Goal: Task Accomplishment & Management: Complete application form

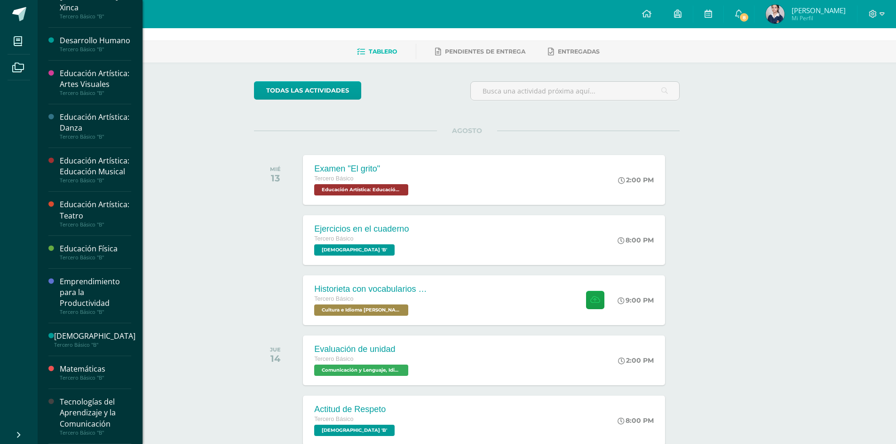
scroll to position [47, 0]
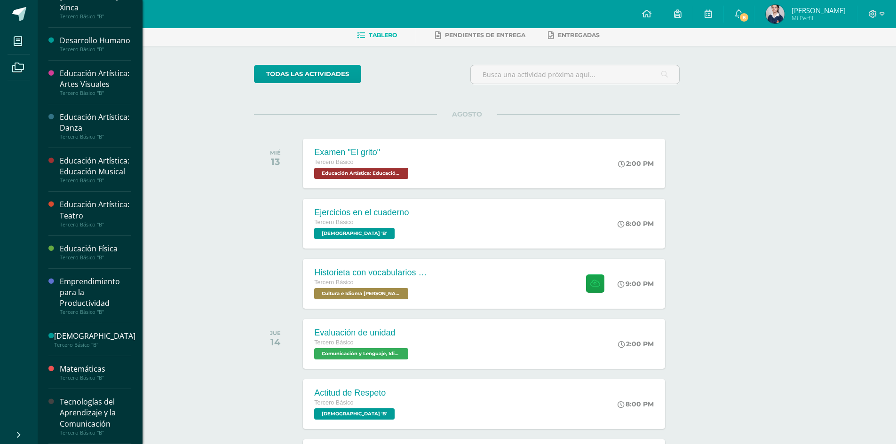
click at [103, 411] on div "Tecnologías del Aprendizaje y la Comunicación" at bounding box center [95, 413] width 71 height 32
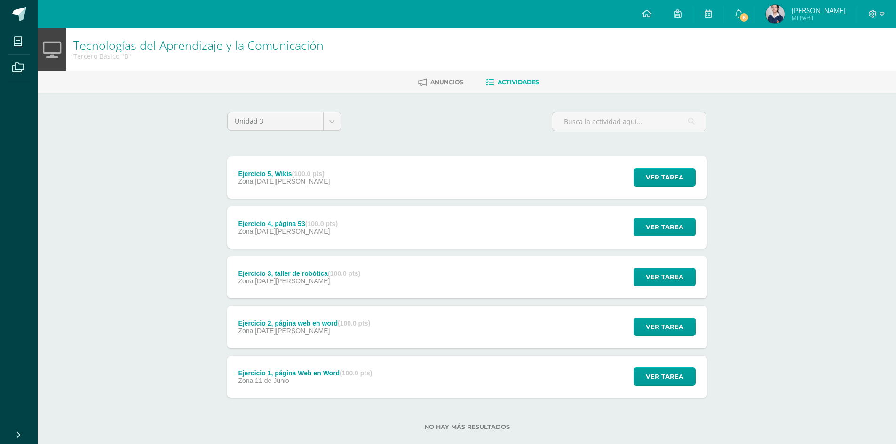
click at [324, 377] on div "Ejercicio 1, página Web en Word (100.0 pts)" at bounding box center [305, 374] width 134 height 8
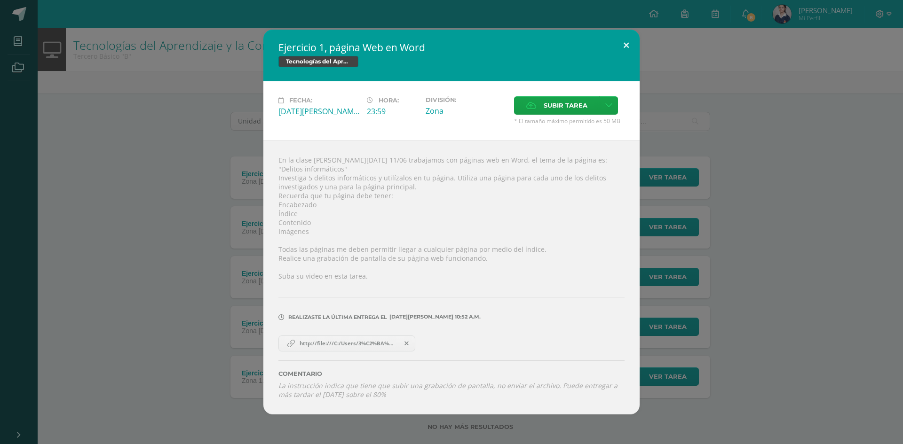
click at [629, 48] on button at bounding box center [626, 46] width 27 height 32
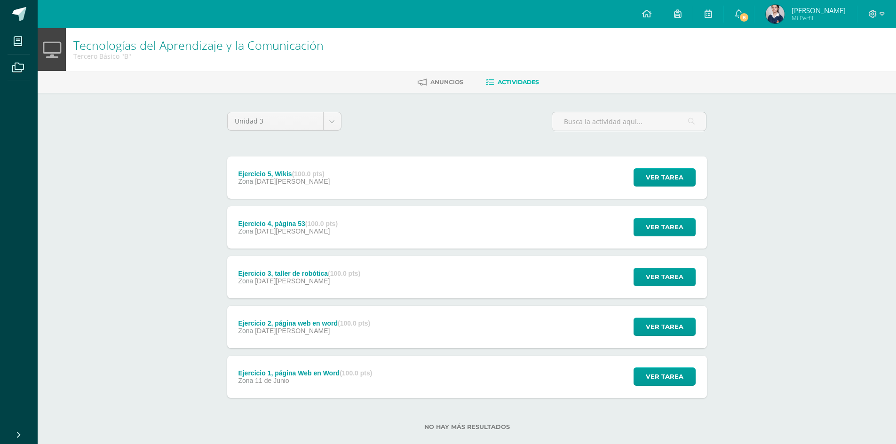
click at [385, 227] on div "Ejercicio 4, página 53 (100.0 pts) Zona 06 de Agosto Ver tarea Ejercicio 4, pág…" at bounding box center [467, 227] width 480 height 42
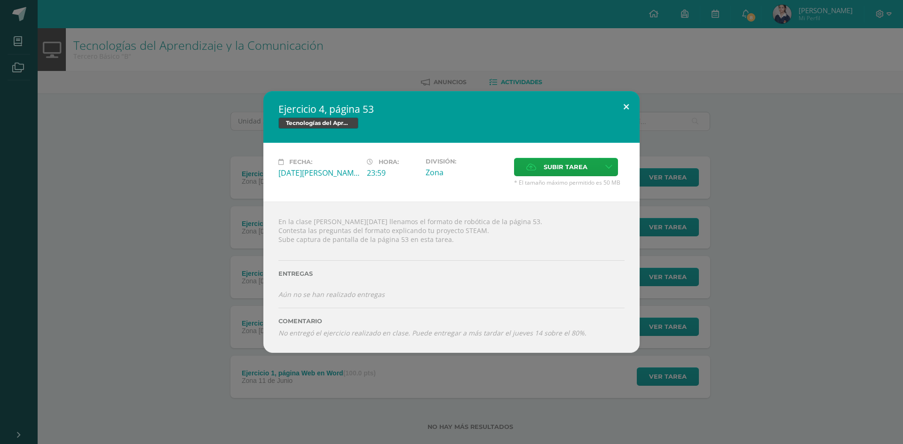
click at [626, 107] on button at bounding box center [626, 107] width 27 height 32
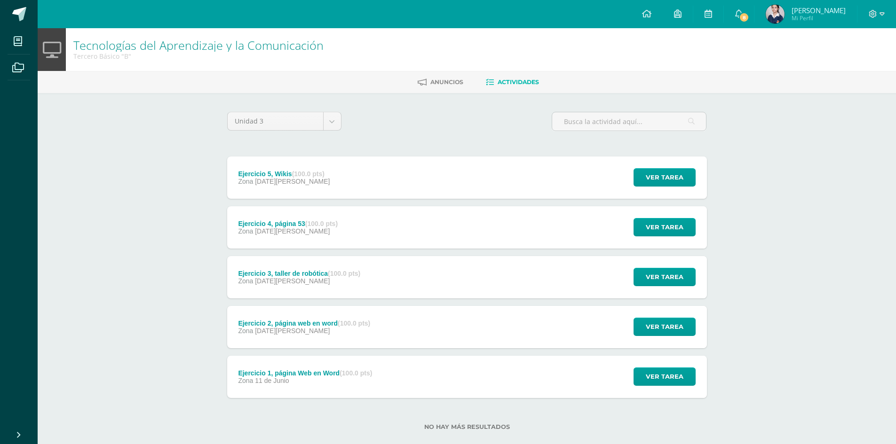
click at [458, 179] on div "Ejercicio 5, Wikis (100.0 pts) Zona [DATE][PERSON_NAME] Ver tarea Ejercicio 5, …" at bounding box center [467, 178] width 480 height 42
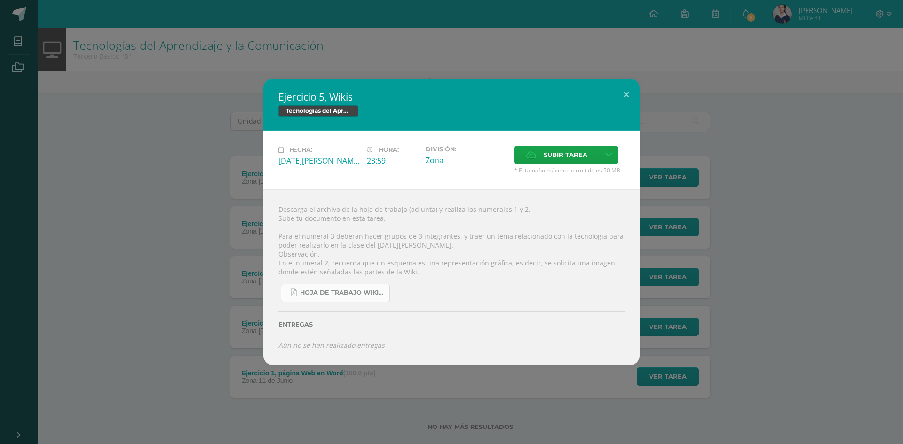
click at [339, 295] on span "Hoja de trabajo Wikis.pdf" at bounding box center [342, 293] width 85 height 8
click at [624, 94] on button at bounding box center [626, 95] width 27 height 32
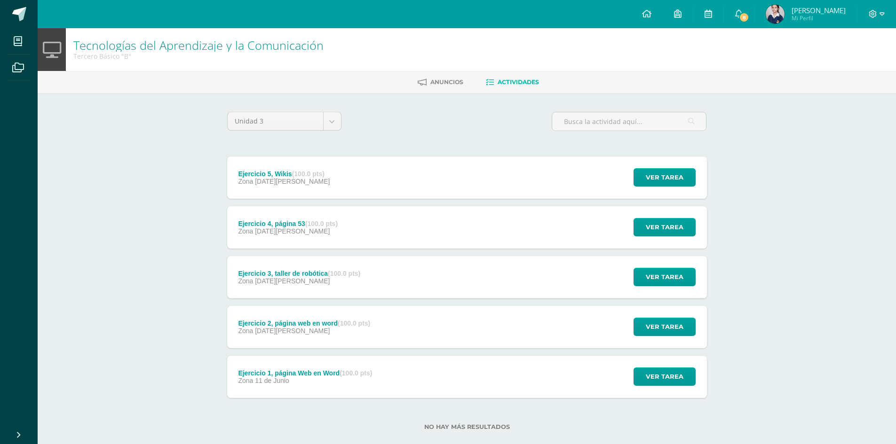
click at [462, 223] on div "Ejercicio 4, página 53 (100.0 pts) Zona 06 de Agosto Ver tarea Ejercicio 4, pág…" at bounding box center [467, 227] width 480 height 42
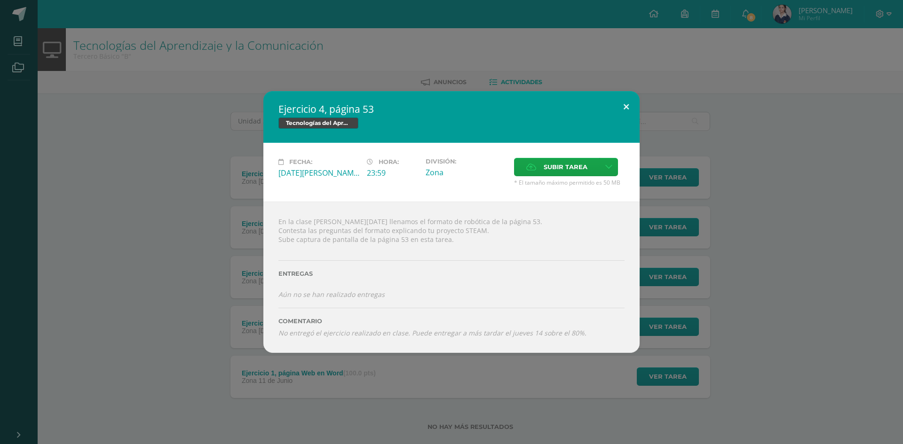
click at [625, 115] on button at bounding box center [626, 107] width 27 height 32
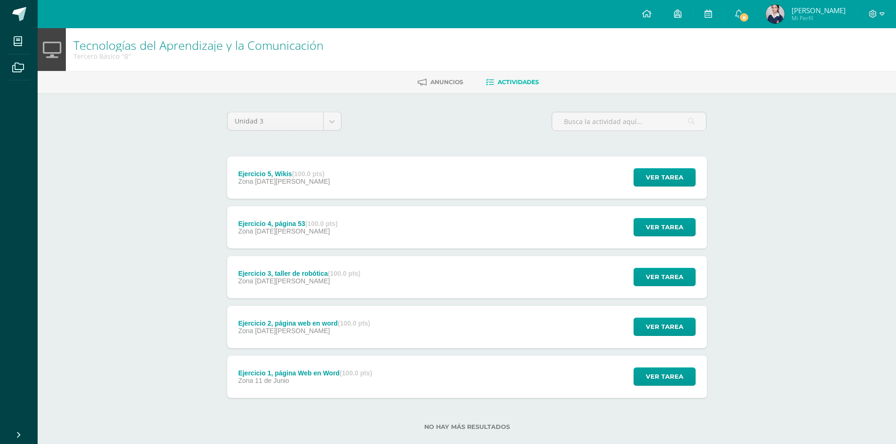
click at [419, 385] on div "Ejercicio 1, página Web en Word (100.0 pts) Zona 11 de Junio Ver tarea Ejercici…" at bounding box center [467, 377] width 480 height 42
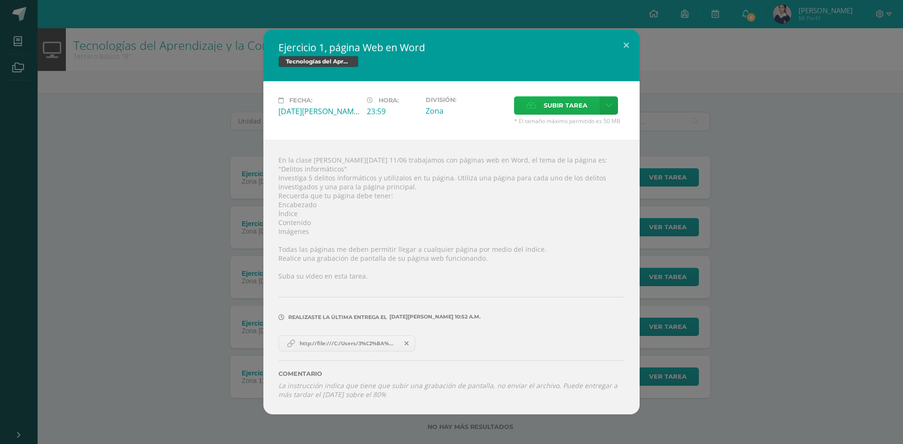
click at [586, 112] on span "Subir tarea" at bounding box center [566, 105] width 44 height 17
click at [0, 0] on input "Subir tarea" at bounding box center [0, 0] width 0 height 0
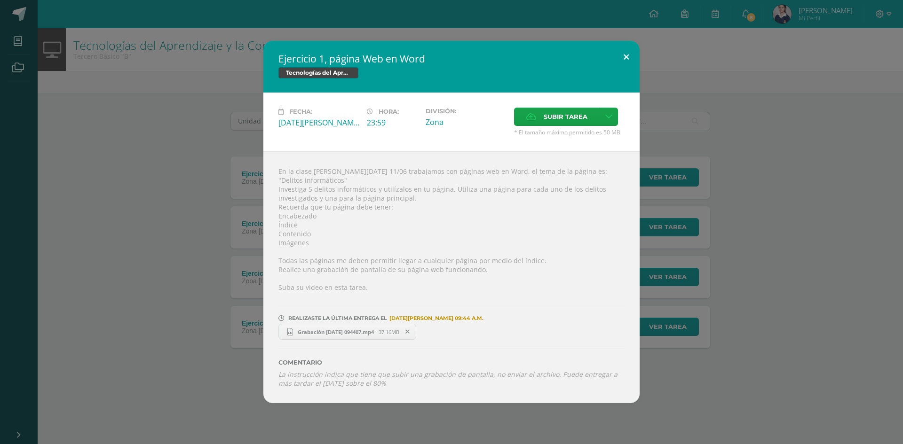
click at [624, 63] on button at bounding box center [626, 57] width 27 height 32
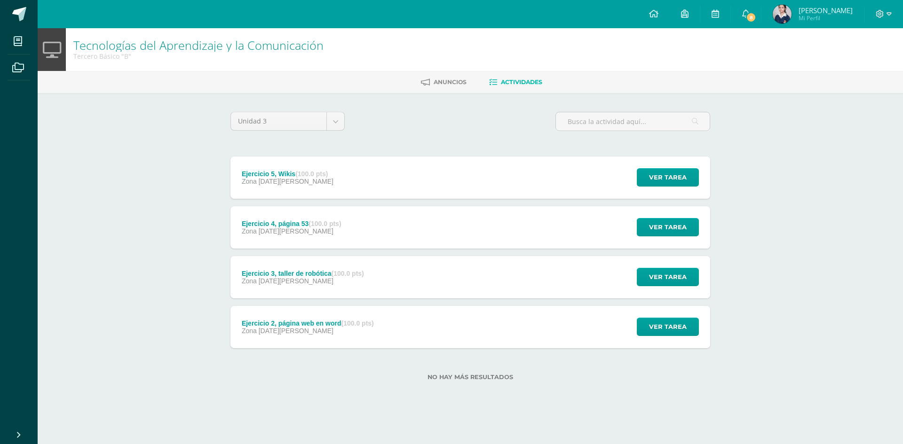
click at [459, 237] on div "Ejercicio 4, página 53 (100.0 pts) Zona 06 de Agosto Ver tarea Ejercicio 4, pág…" at bounding box center [470, 227] width 480 height 42
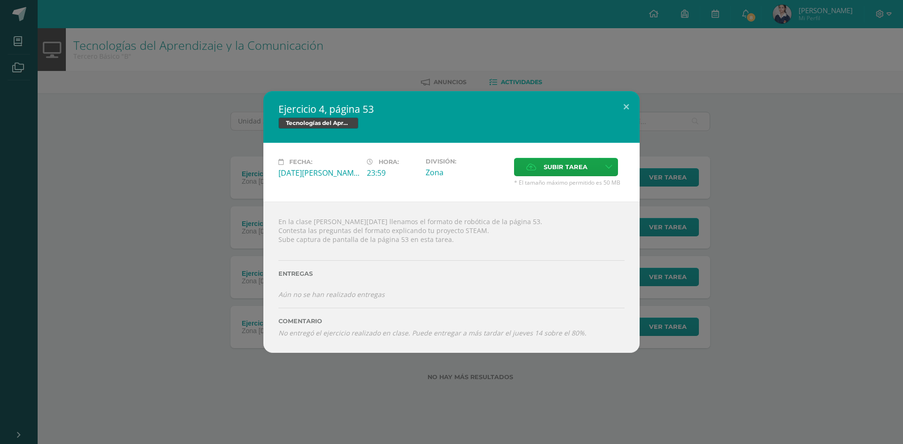
click at [641, 380] on div "Ejercicio 4, página 53 Tecnologías del Aprendizaje y la Comunicación Fecha: Mié…" at bounding box center [451, 222] width 903 height 444
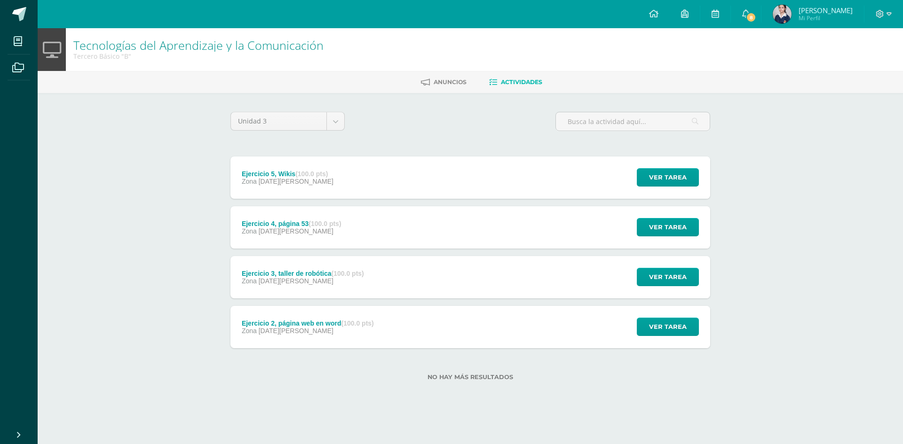
click at [444, 184] on div "Ejercicio 5, Wikis (100.0 pts) Zona 08 de Agosto Ver tarea Ejercicio 5, Wikis T…" at bounding box center [470, 178] width 480 height 42
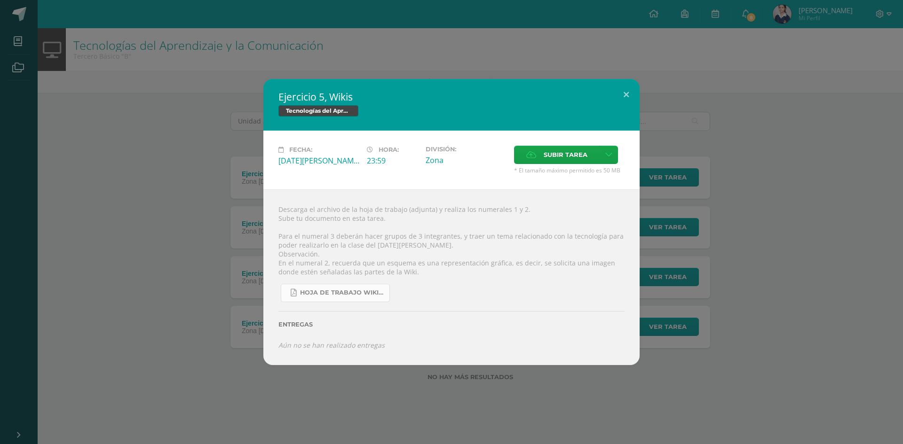
click at [359, 295] on span "Hoja de trabajo Wikis.pdf" at bounding box center [342, 293] width 85 height 8
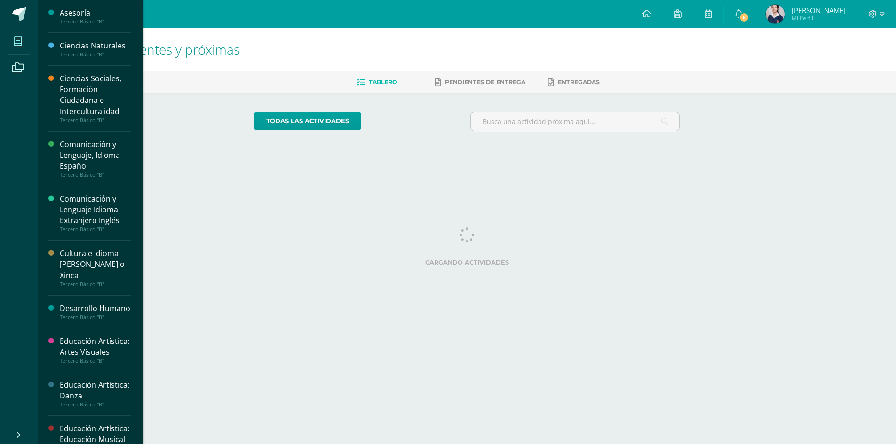
click at [16, 42] on icon at bounding box center [18, 41] width 8 height 9
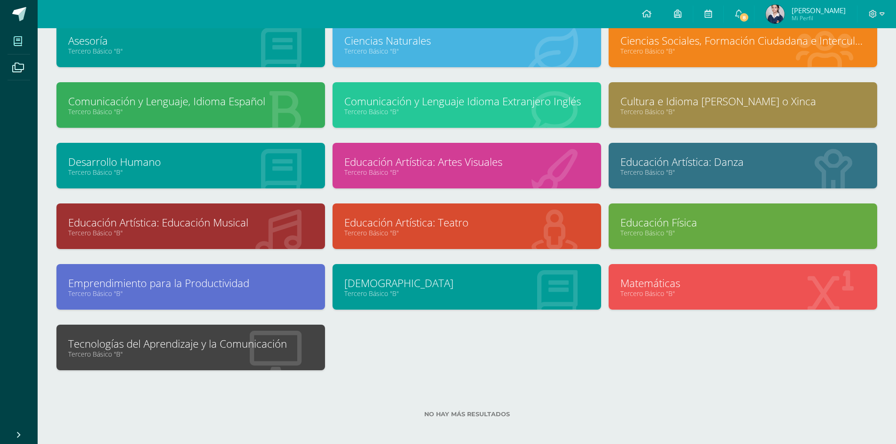
scroll to position [72, 0]
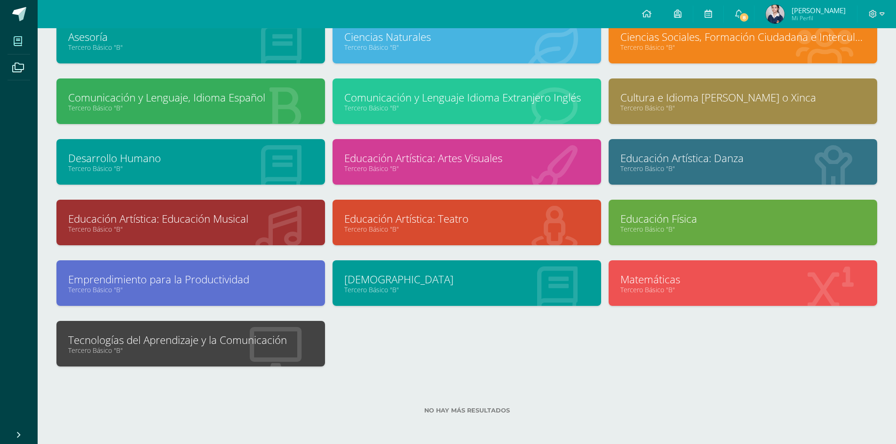
click at [281, 357] on icon at bounding box center [276, 350] width 52 height 46
click at [279, 352] on link "Tercero Básico "B"" at bounding box center [190, 350] width 245 height 9
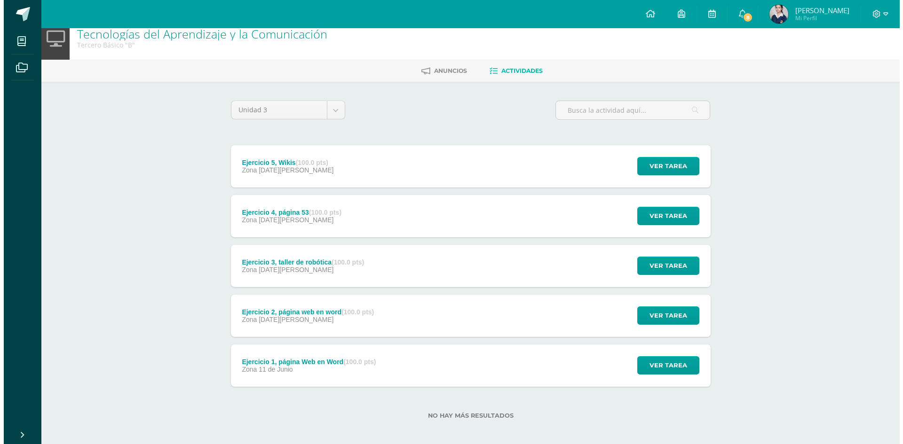
scroll to position [16, 0]
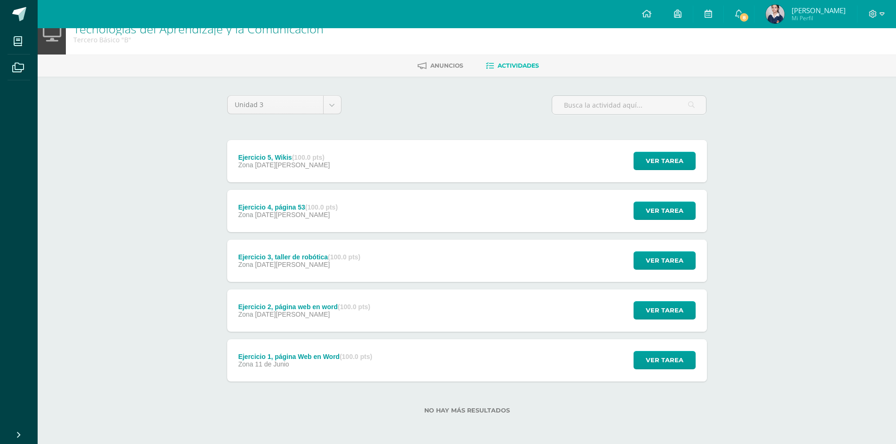
click at [360, 266] on div "Zona [DATE][PERSON_NAME]" at bounding box center [299, 265] width 122 height 8
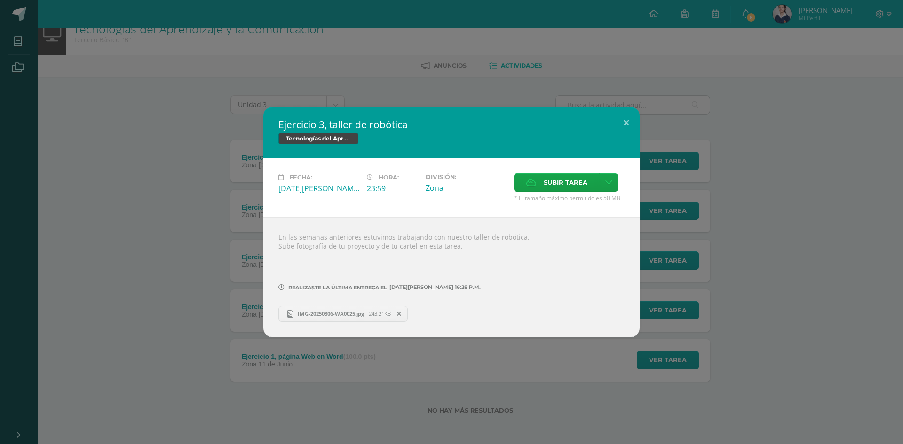
click at [313, 316] on span "IMG-20250806-WA0025.jpg" at bounding box center [331, 313] width 76 height 7
click at [623, 115] on button at bounding box center [626, 123] width 27 height 32
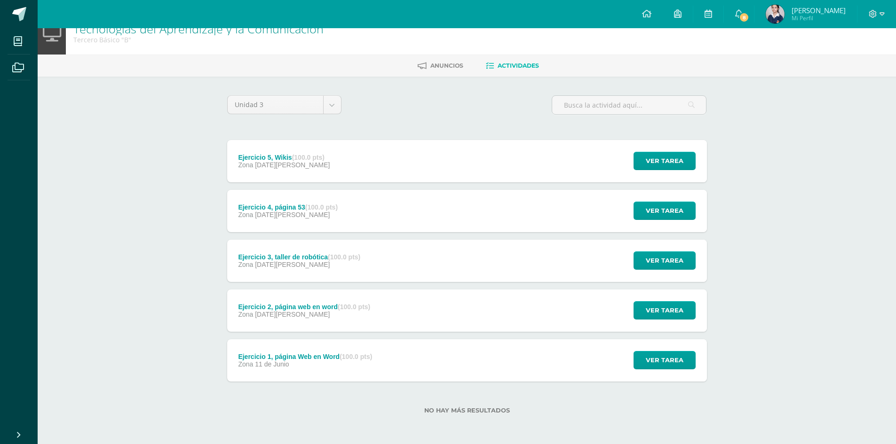
click at [378, 311] on div "Ejercicio 2, página web en word (100.0 pts) Zona 09 de Julio" at bounding box center [304, 311] width 155 height 42
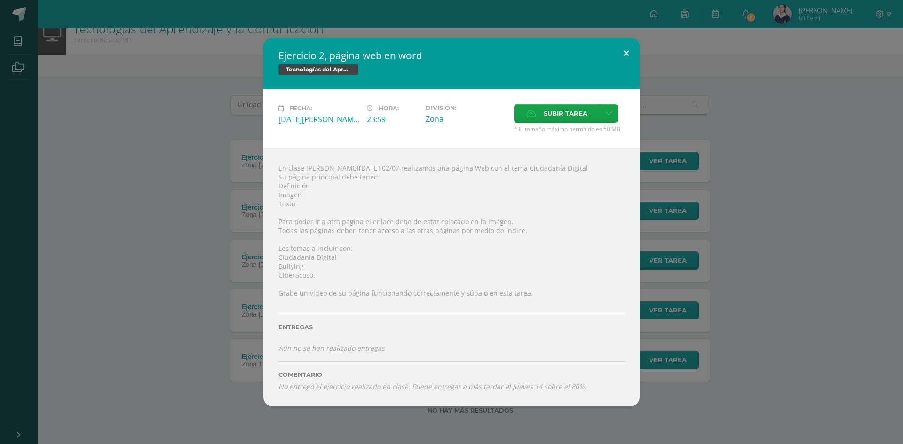
click at [624, 48] on button at bounding box center [626, 54] width 27 height 32
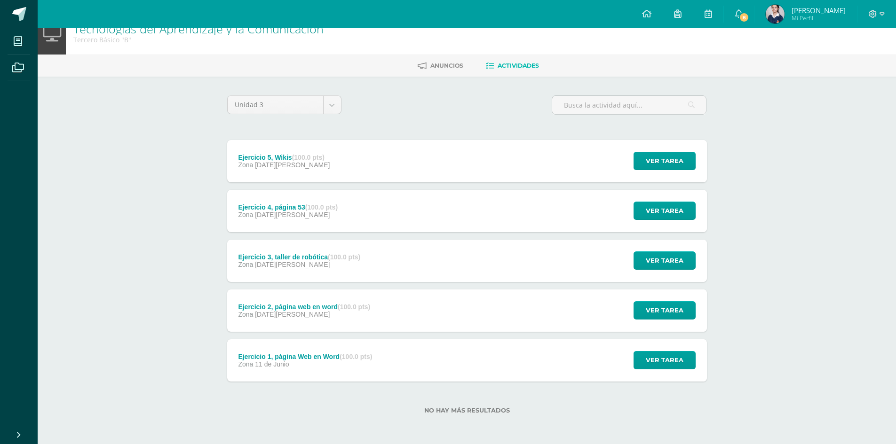
click at [349, 205] on div "Ejercicio 4, página 53 (100.0 pts) Zona 06 de Agosto" at bounding box center [288, 211] width 122 height 42
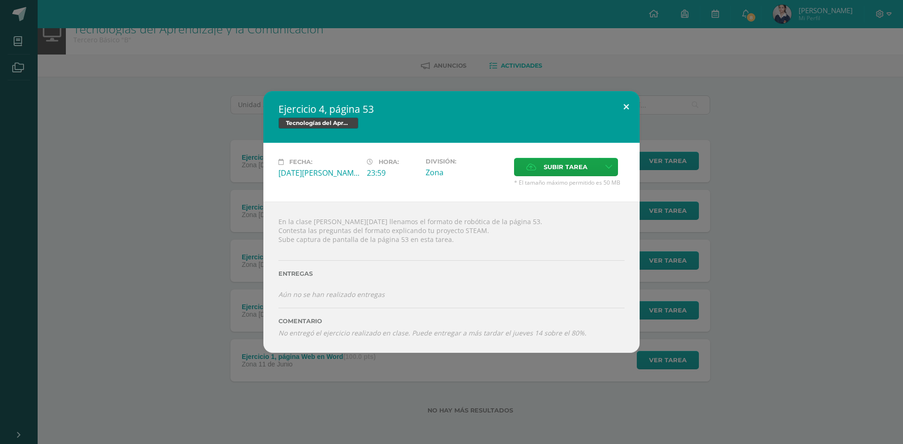
click at [621, 107] on button at bounding box center [626, 107] width 27 height 32
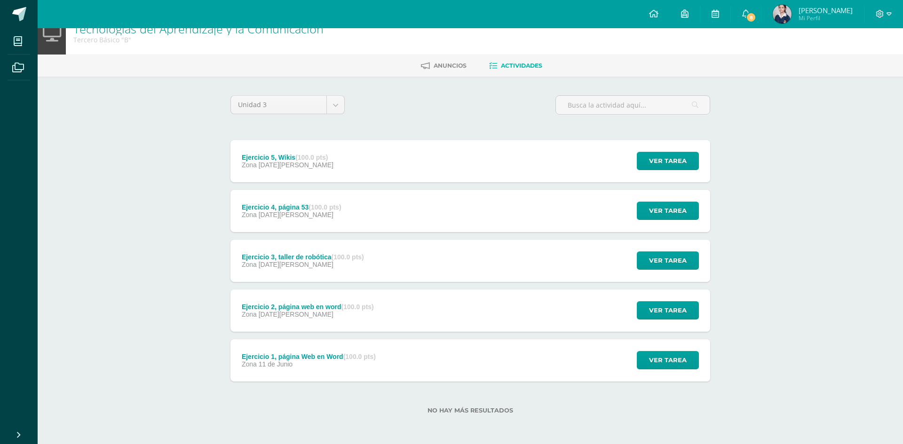
click at [467, 178] on div "Zona" at bounding box center [464, 177] width 73 height 9
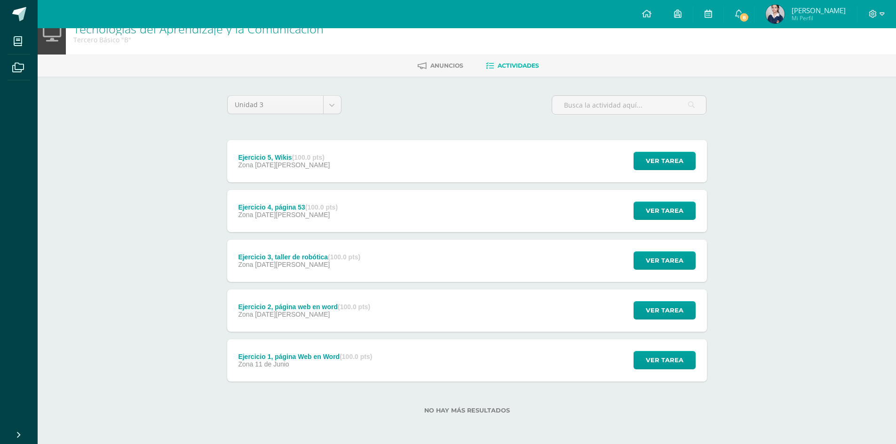
click at [465, 169] on div "Ejercicio 5, Wikis (100.0 pts) Zona 08 de Agosto Ver tarea Ejercicio 5, Wikis T…" at bounding box center [467, 161] width 480 height 42
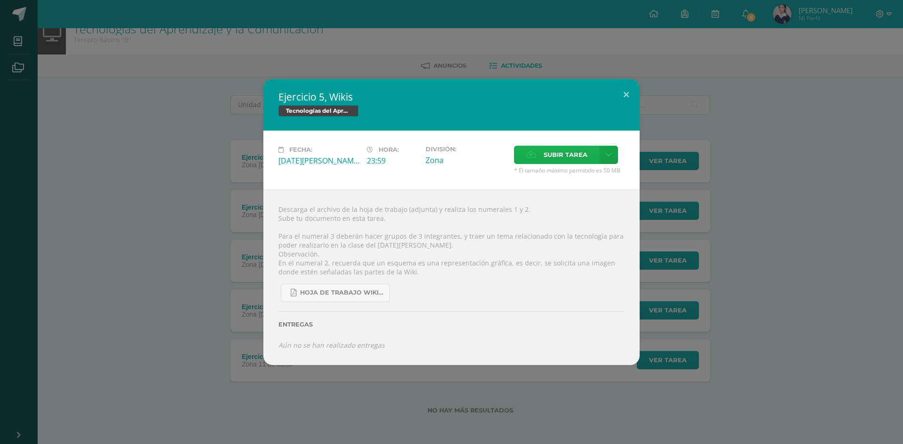
click at [556, 157] on span "Subir tarea" at bounding box center [566, 154] width 44 height 17
click at [0, 0] on input "Subir tarea" at bounding box center [0, 0] width 0 height 0
click at [565, 158] on span "Subir tarea" at bounding box center [566, 154] width 44 height 17
click at [0, 0] on input "Subir tarea" at bounding box center [0, 0] width 0 height 0
click at [544, 151] on span "Subir tarea" at bounding box center [566, 154] width 44 height 17
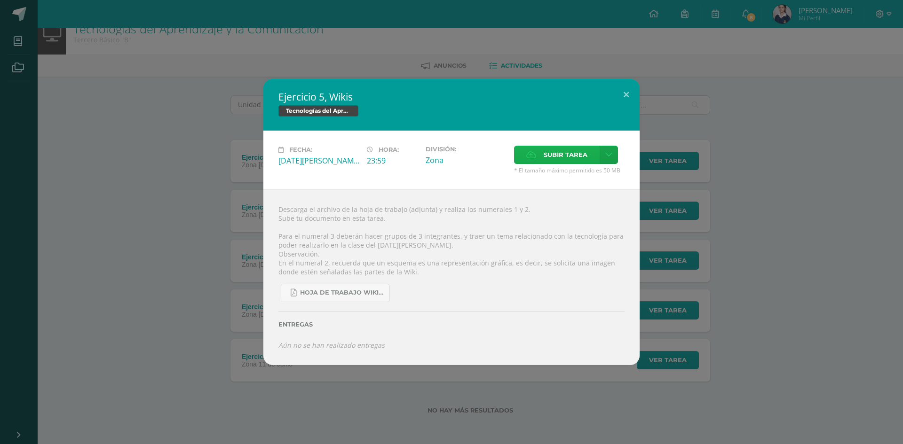
click at [0, 0] on input "Subir tarea" at bounding box center [0, 0] width 0 height 0
click at [554, 162] on span "Subir tarea" at bounding box center [566, 154] width 44 height 17
click at [0, 0] on input "Subir tarea" at bounding box center [0, 0] width 0 height 0
click at [569, 153] on span "Subir tarea" at bounding box center [566, 154] width 44 height 17
click at [0, 0] on input "Subir tarea" at bounding box center [0, 0] width 0 height 0
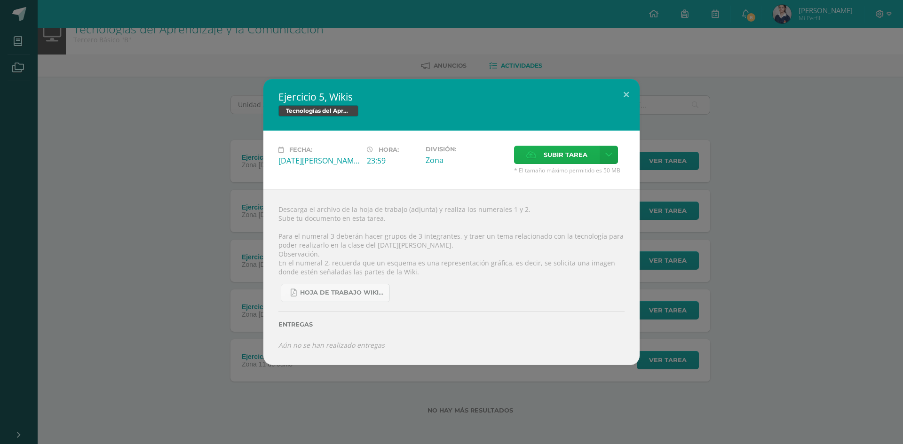
click at [578, 155] on span "Subir tarea" at bounding box center [566, 154] width 44 height 17
click at [0, 0] on input "Subir tarea" at bounding box center [0, 0] width 0 height 0
click at [578, 154] on span "Subir tarea" at bounding box center [566, 154] width 44 height 17
click at [0, 0] on input "Subir tarea" at bounding box center [0, 0] width 0 height 0
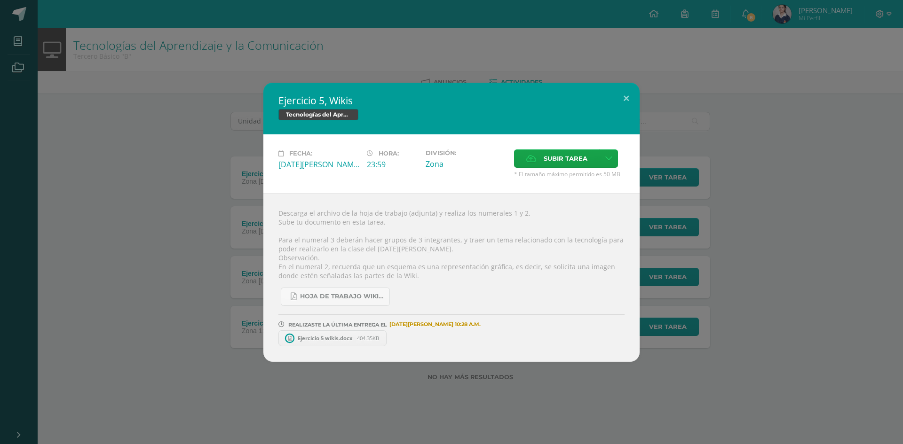
scroll to position [0, 0]
click at [336, 336] on span "Ejercicio 5 wikis.docx" at bounding box center [325, 338] width 64 height 7
click at [626, 97] on button at bounding box center [626, 99] width 27 height 32
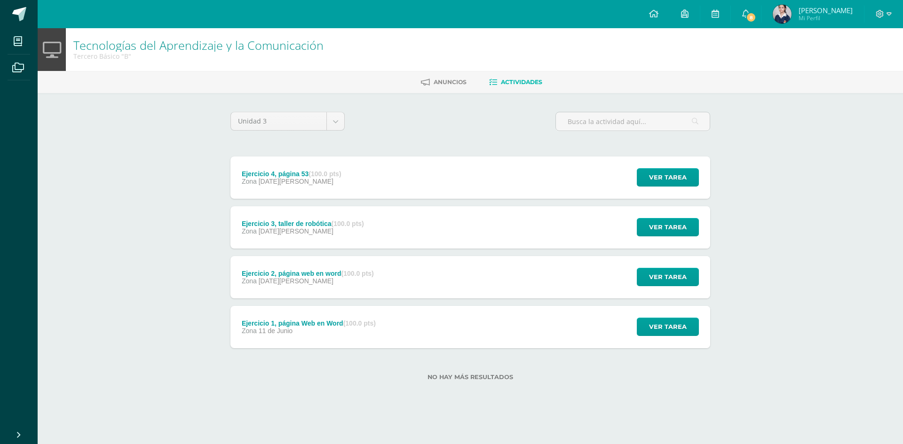
click at [538, 175] on div "Ejercicio 4, página 53 (100.0 pts) Zona [DATE][PERSON_NAME] Ver tarea Ejercicio…" at bounding box center [470, 178] width 480 height 42
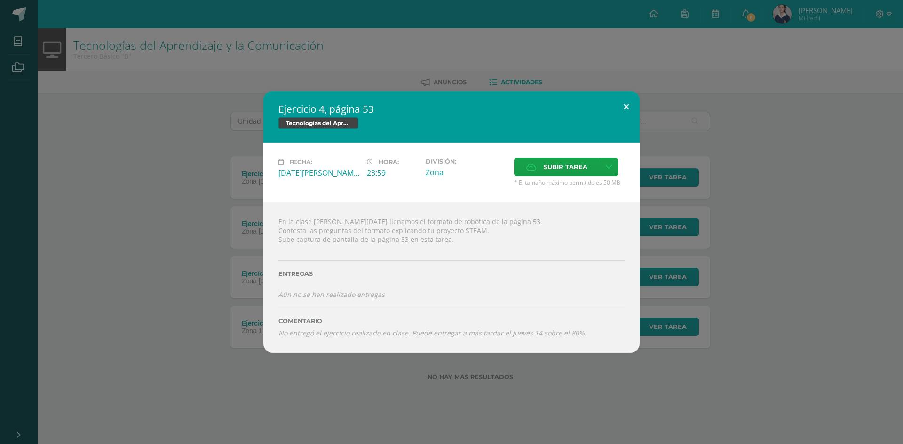
drag, startPoint x: 626, startPoint y: 111, endPoint x: 601, endPoint y: 132, distance: 32.4
click at [626, 111] on button at bounding box center [626, 107] width 27 height 32
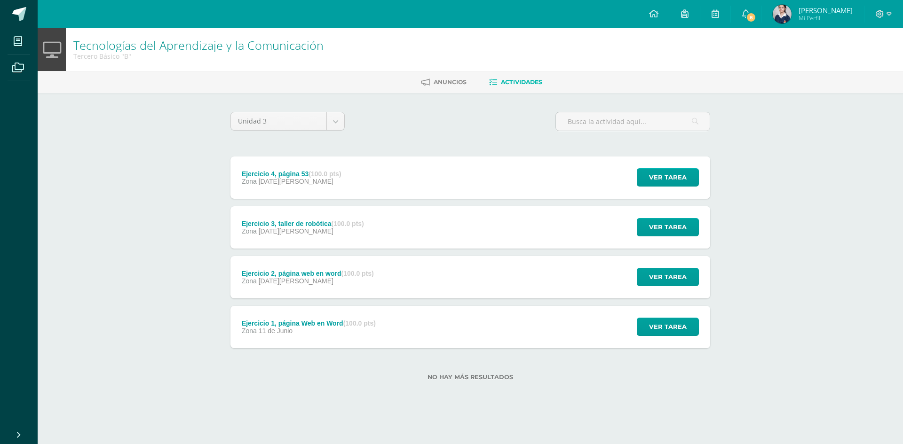
click at [498, 233] on div "Ejercicio 3, taller de robótica (100.0 pts) Zona [DATE][PERSON_NAME] Ver tarea …" at bounding box center [470, 227] width 480 height 42
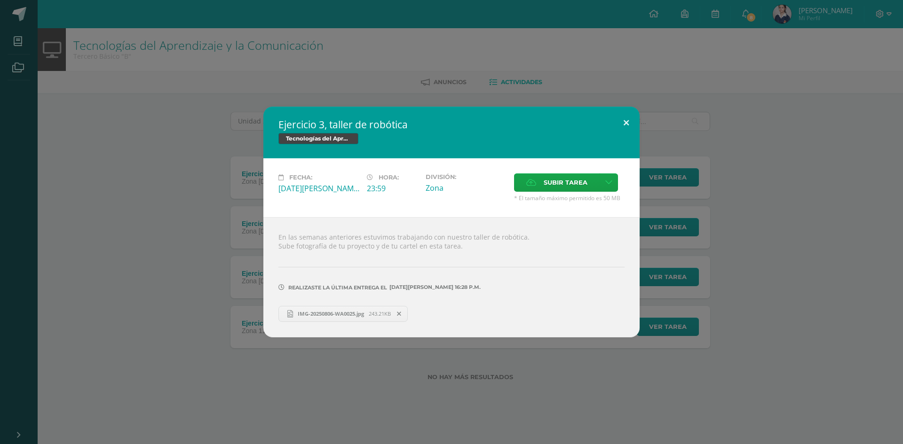
click at [624, 117] on button at bounding box center [626, 123] width 27 height 32
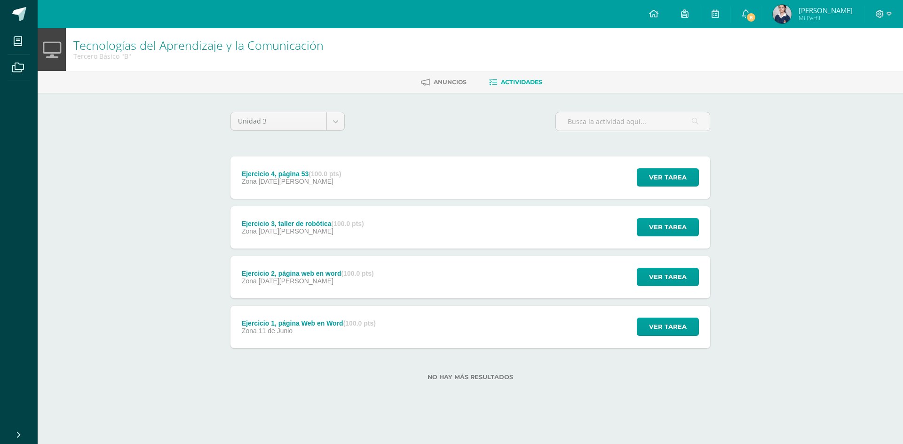
click at [489, 175] on div "Ejercicio 4, página 53 (100.0 pts) Zona [DATE][PERSON_NAME] Ver tarea Ejercicio…" at bounding box center [470, 178] width 480 height 42
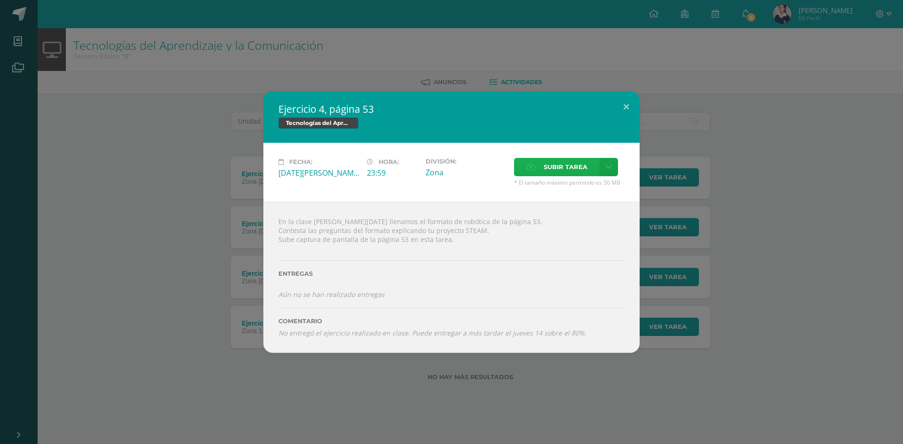
click at [578, 176] on label "Subir tarea" at bounding box center [557, 167] width 86 height 18
click at [0, 0] on input "Subir tarea" at bounding box center [0, 0] width 0 height 0
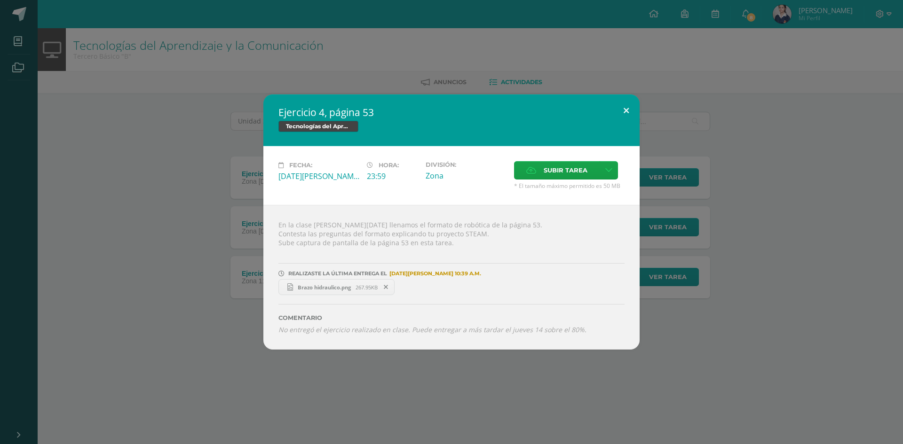
click at [623, 105] on button at bounding box center [626, 111] width 27 height 32
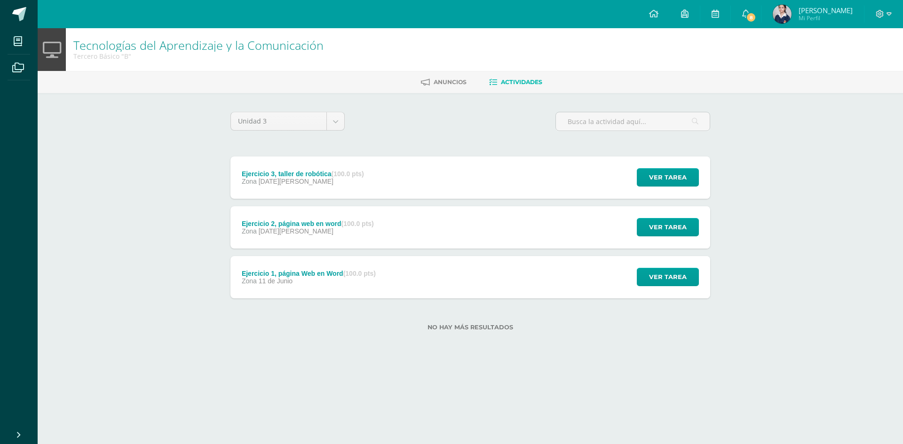
click at [432, 182] on div "Ejercicio 3, taller de robótica (100.0 pts) Zona [DATE][PERSON_NAME] Ver tarea …" at bounding box center [470, 178] width 480 height 42
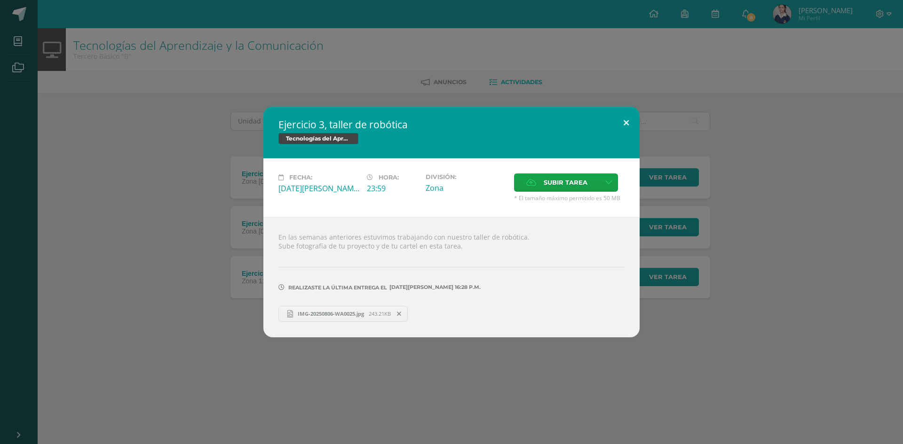
click at [621, 122] on button at bounding box center [626, 123] width 27 height 32
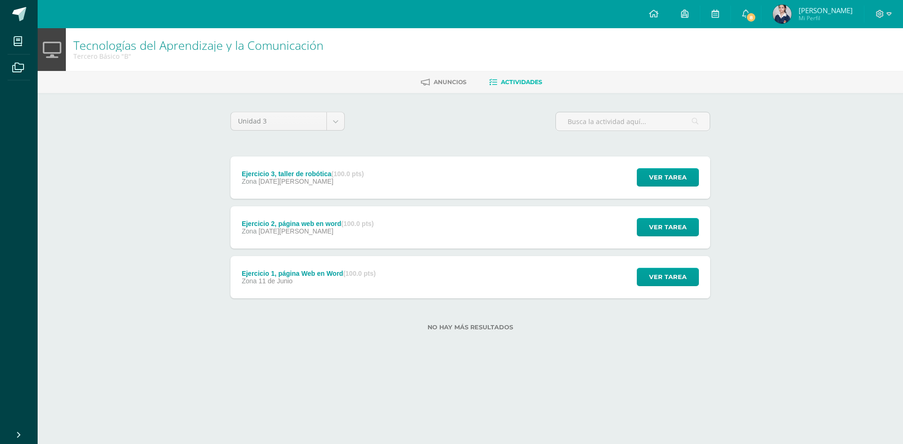
click at [399, 285] on div "Ejercicio 1, página Web en Word (100.0 pts) Zona 11 de Junio Ver tarea Ejercici…" at bounding box center [470, 277] width 480 height 42
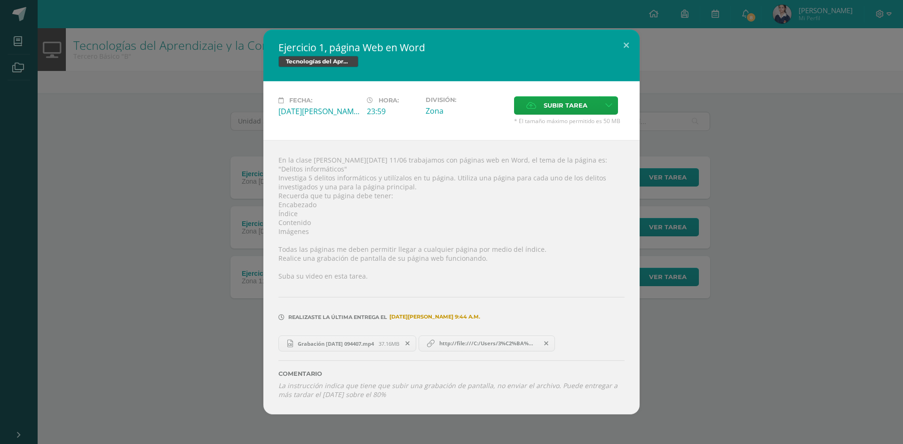
click at [548, 340] on icon at bounding box center [546, 343] width 4 height 7
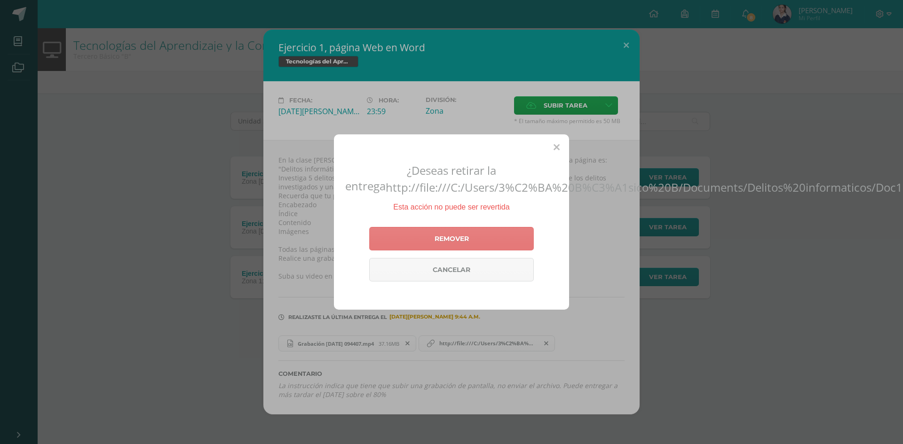
click at [499, 243] on link "Remover" at bounding box center [451, 239] width 165 height 24
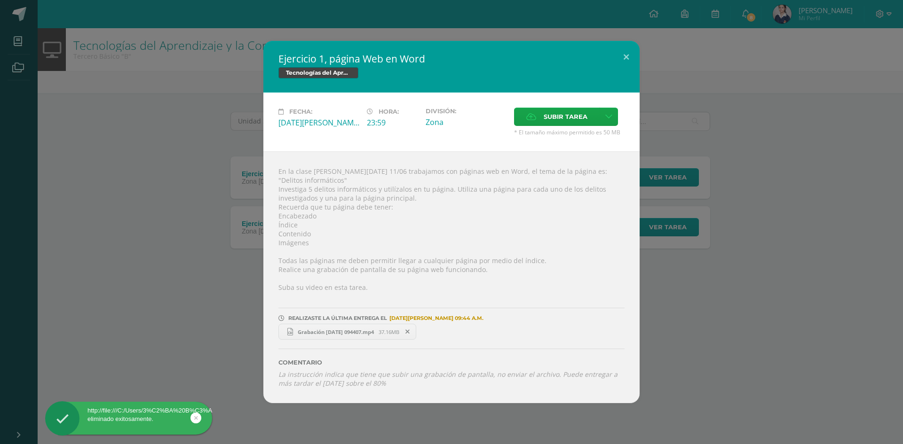
click at [372, 329] on span "Grabación [DATE] 094407.mp4" at bounding box center [336, 332] width 86 height 7
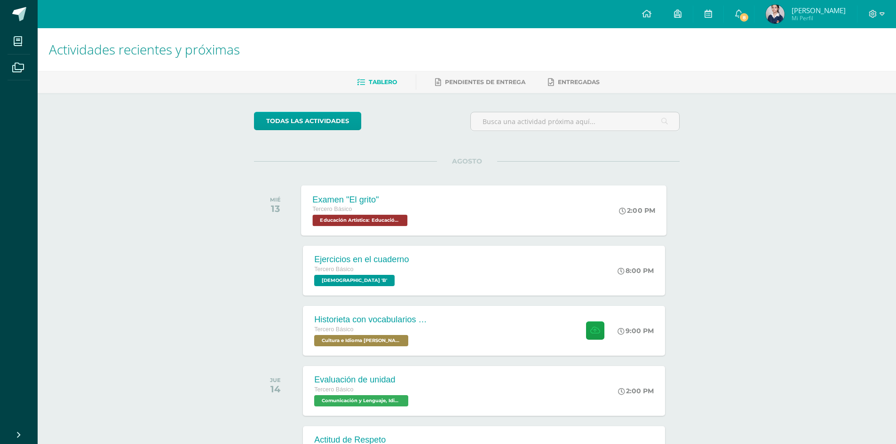
click at [556, 205] on div "Examen "El grito" Tercero Básico Educación Artística: Educación Musical 'B' 2:0…" at bounding box center [483, 210] width 365 height 50
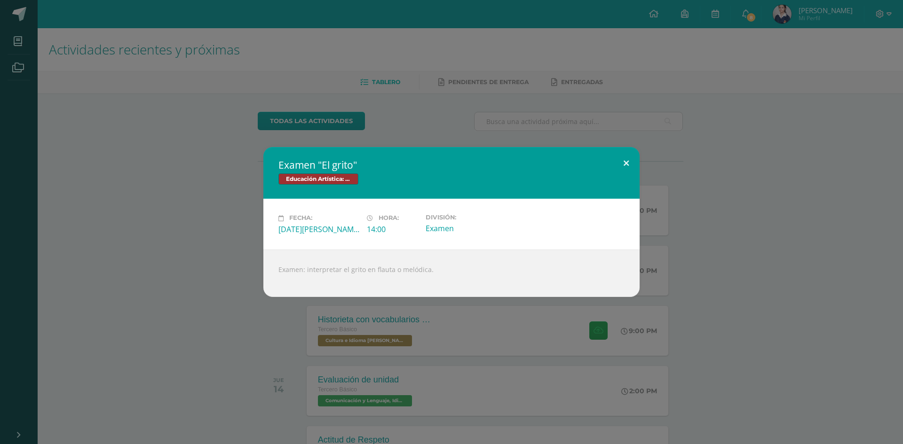
click at [625, 162] on button at bounding box center [626, 163] width 27 height 32
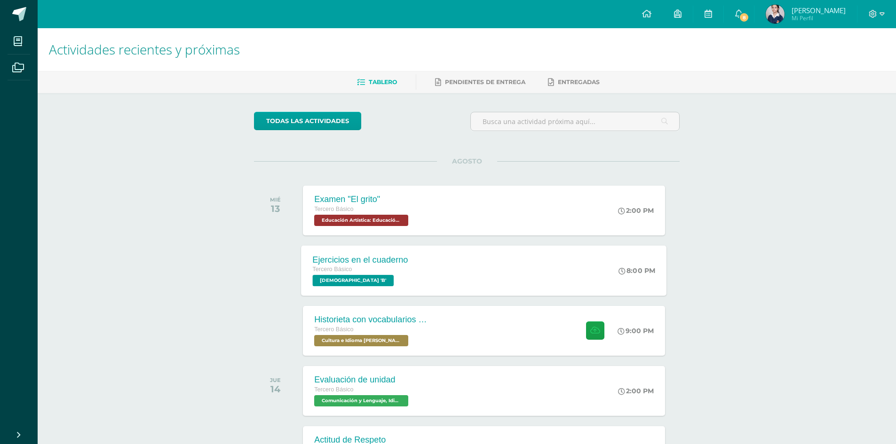
click at [603, 254] on div "Ejercicios en el cuaderno Tercero Básico Evangelización 'B' 8:00 PM Ejercicios …" at bounding box center [483, 270] width 365 height 50
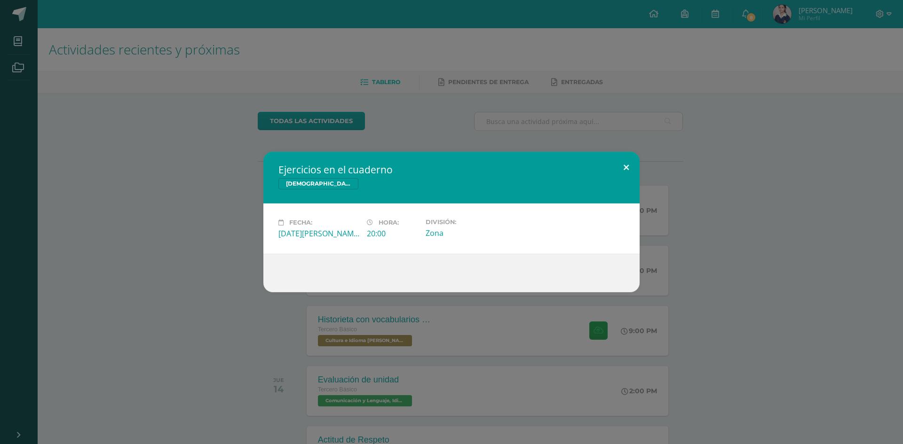
click at [623, 165] on button at bounding box center [626, 168] width 27 height 32
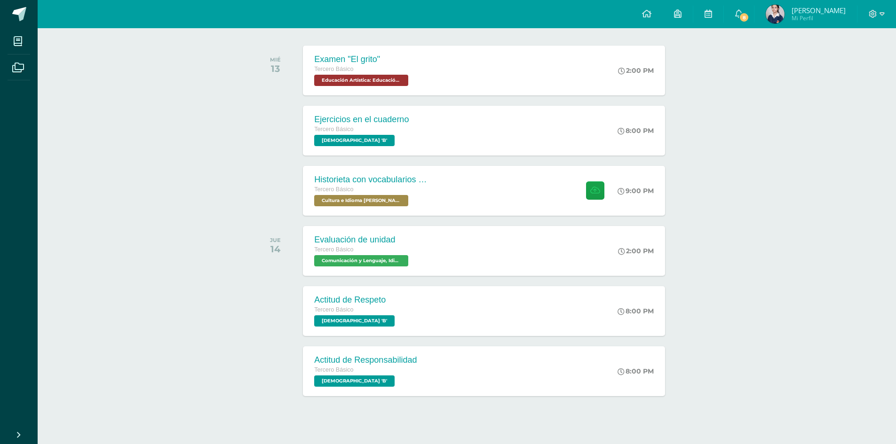
scroll to position [141, 0]
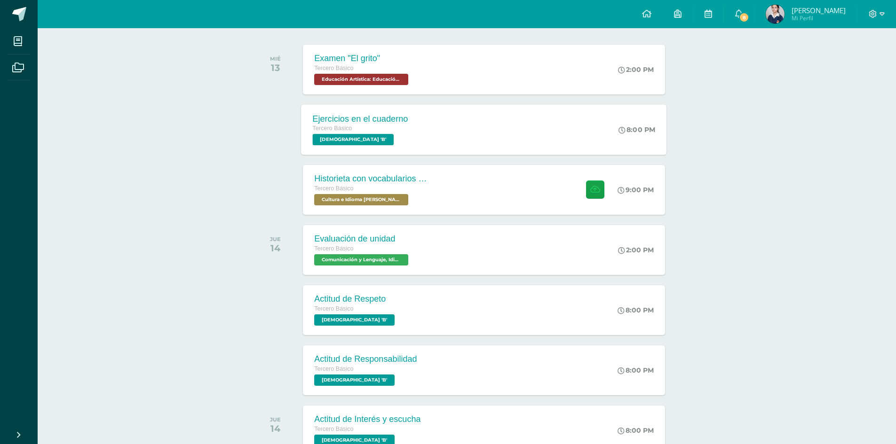
click at [540, 120] on div "Ejercicios en el cuaderno Tercero Básico Evangelización 'B' 8:00 PM Ejercicios …" at bounding box center [483, 129] width 365 height 50
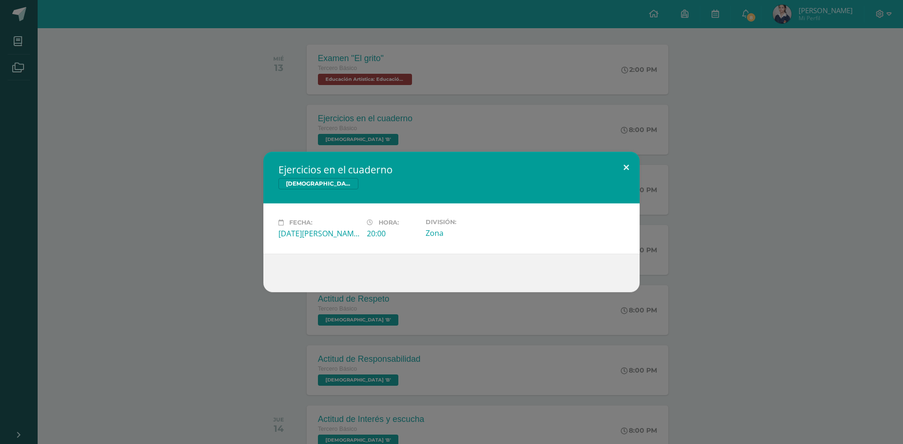
click at [627, 169] on button at bounding box center [626, 168] width 27 height 32
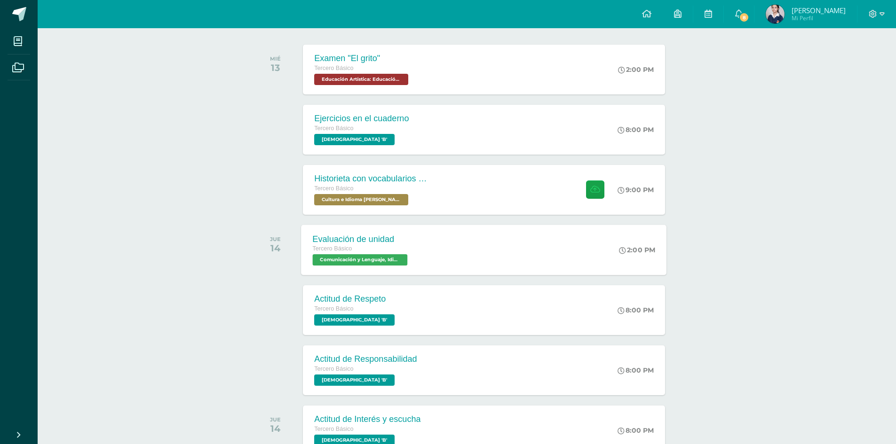
click at [504, 251] on div "Evaluación de unidad Tercero Básico Comunicación y Lenguaje, Idioma Español 'B'…" at bounding box center [483, 250] width 365 height 50
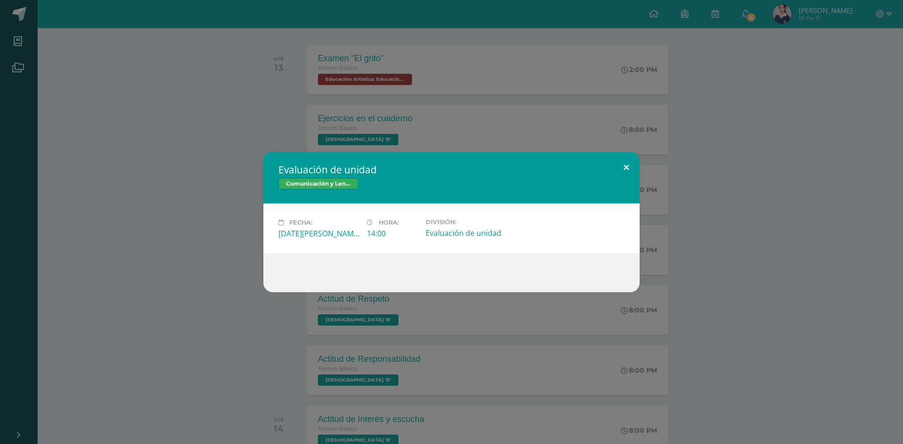
click at [623, 174] on button at bounding box center [626, 168] width 27 height 32
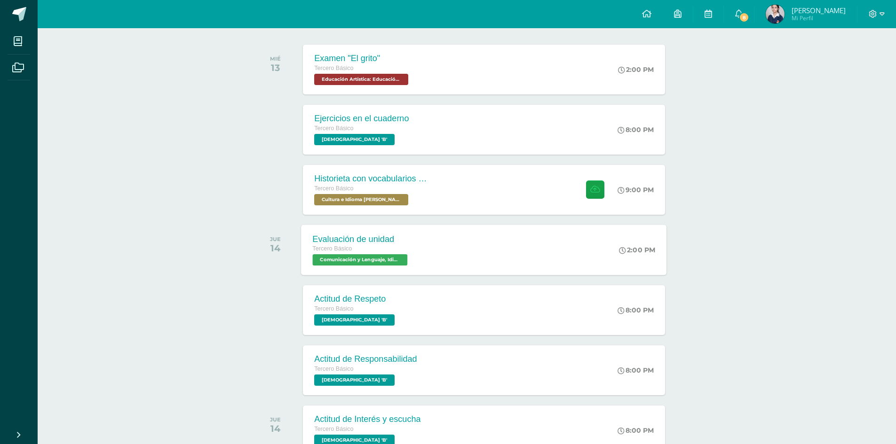
click at [501, 252] on div "Evaluación de unidad Tercero Básico Comunicación y Lenguaje, Idioma Español 'B'…" at bounding box center [483, 250] width 365 height 50
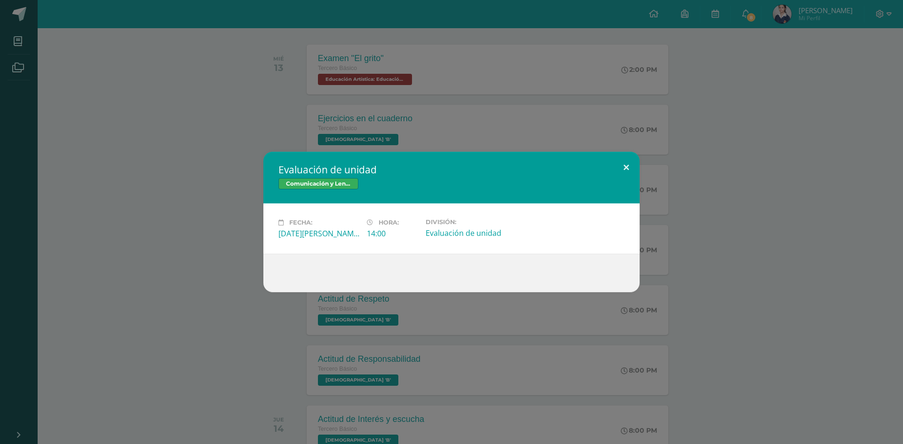
click at [623, 166] on button at bounding box center [626, 168] width 27 height 32
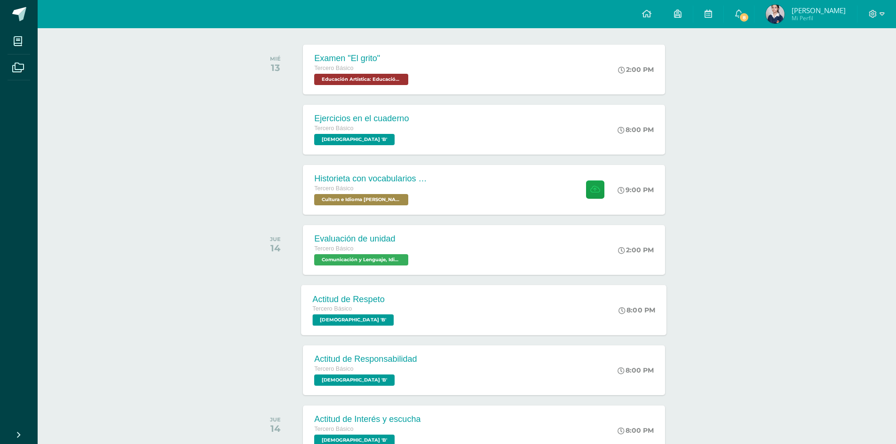
click at [491, 311] on div "Actitud de Respeto Tercero Básico Evangelización 'B' 8:00 PM Actitud de Respeto…" at bounding box center [483, 310] width 365 height 50
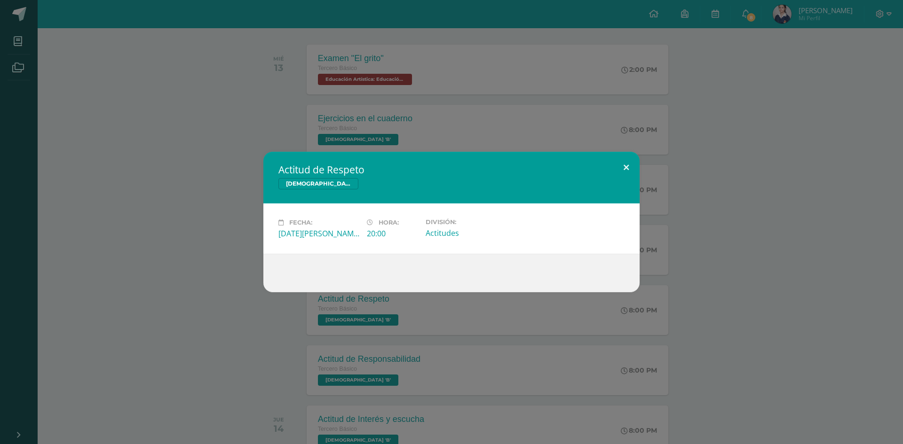
click at [620, 168] on button at bounding box center [626, 168] width 27 height 32
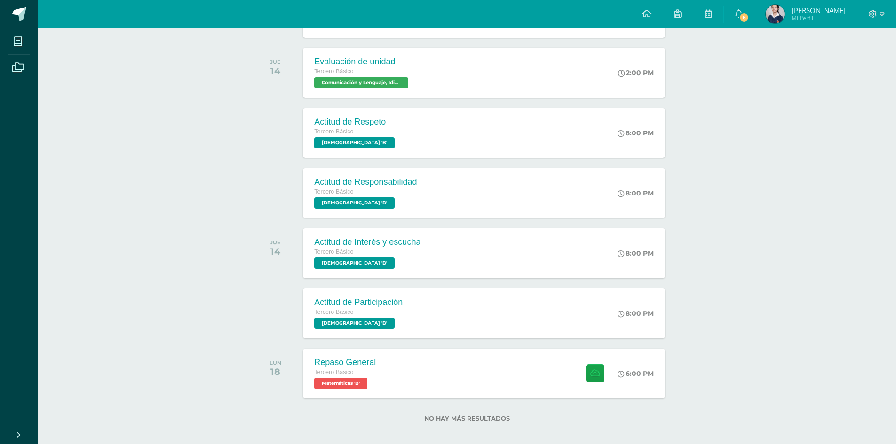
scroll to position [326, 0]
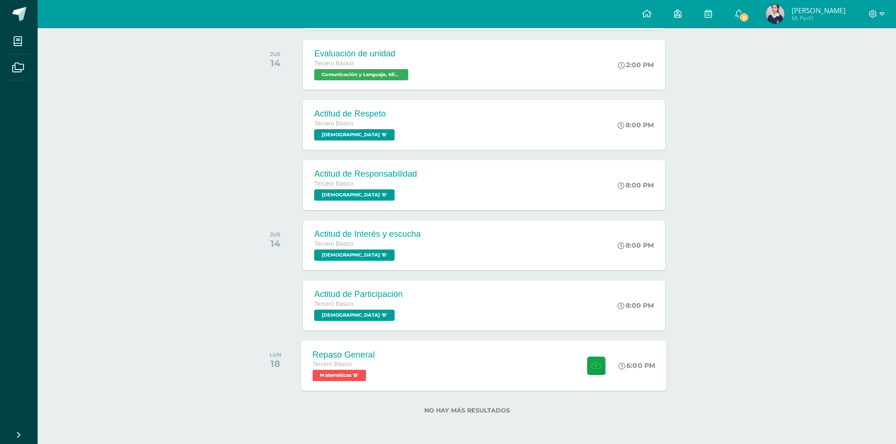
click at [456, 364] on div "Repaso General Tercero Básico Matemáticas 'B' 6:00 PM Repaso General Matemáticas" at bounding box center [483, 365] width 365 height 50
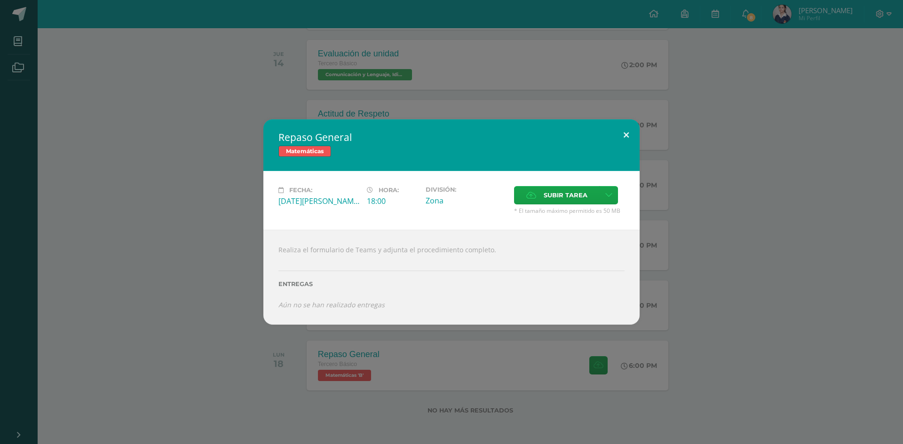
click at [628, 136] on button at bounding box center [626, 135] width 27 height 32
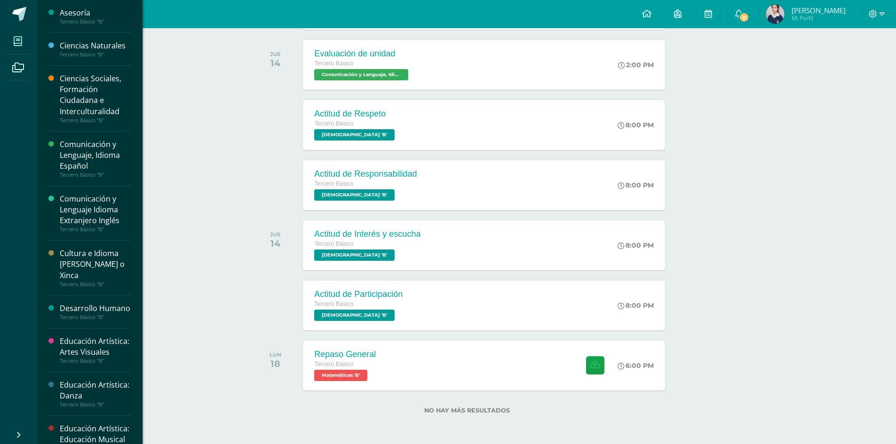
click at [17, 38] on icon at bounding box center [18, 41] width 8 height 9
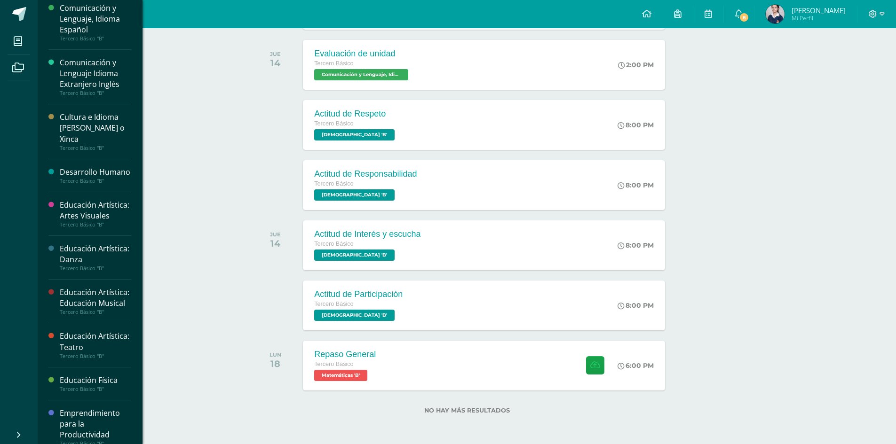
scroll to position [141, 0]
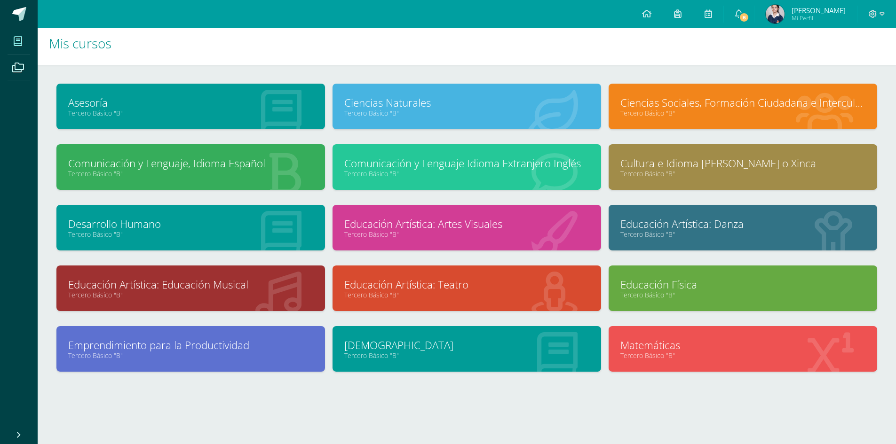
scroll to position [8, 0]
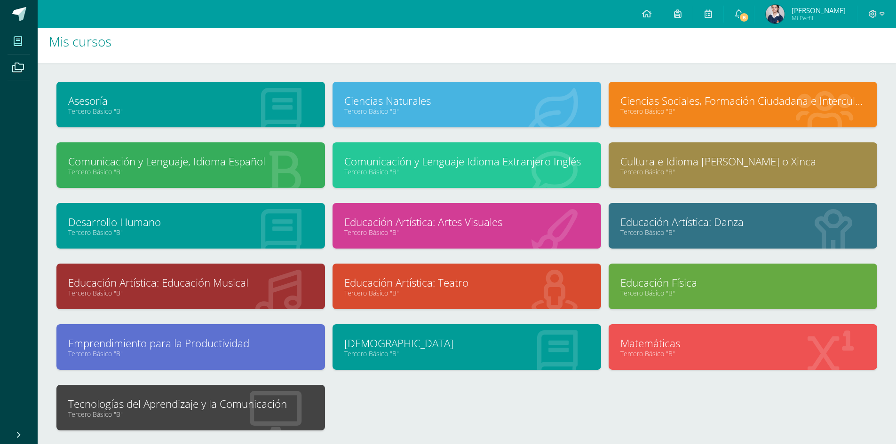
click at [269, 397] on link "Tecnologías del Aprendizaje y la Comunicación" at bounding box center [190, 404] width 245 height 15
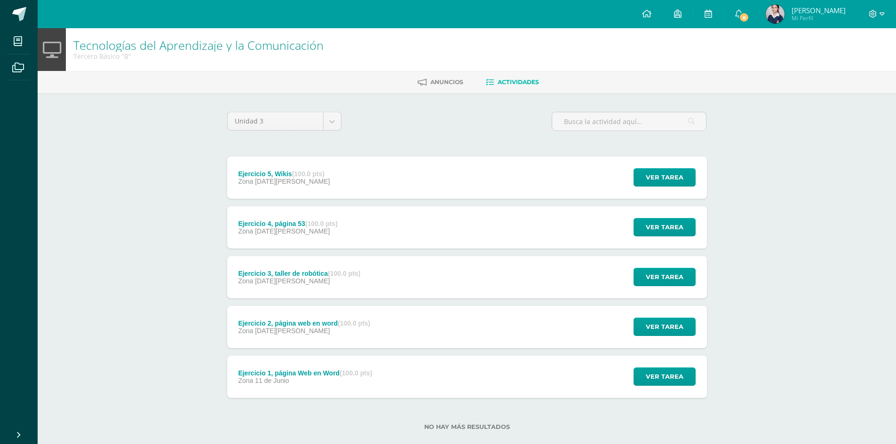
scroll to position [16, 0]
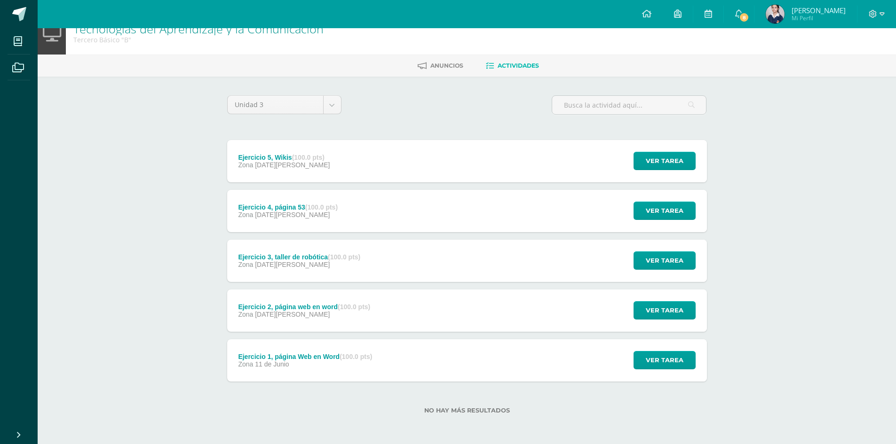
click at [388, 263] on div "Ejercicio 3, taller de robótica (100.0 pts) Zona [DATE][PERSON_NAME] Ver tarea …" at bounding box center [467, 261] width 480 height 42
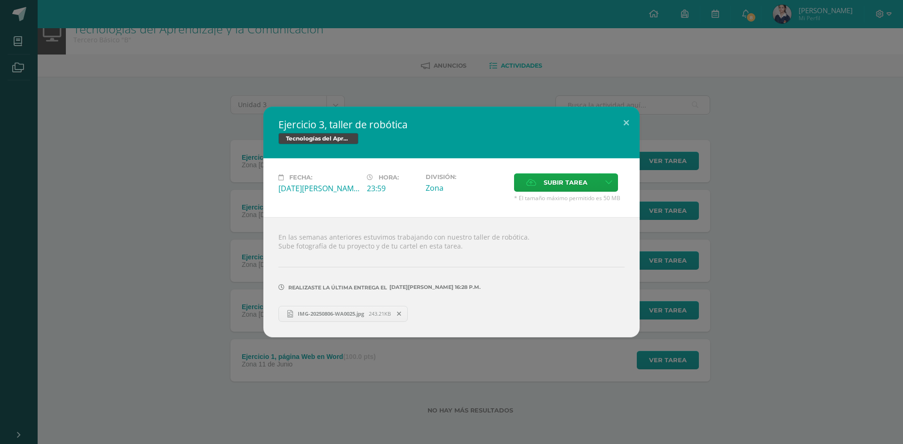
click at [350, 311] on span "IMG-20250806-WA0025.jpg" at bounding box center [331, 313] width 76 height 7
click at [631, 121] on button at bounding box center [626, 123] width 27 height 32
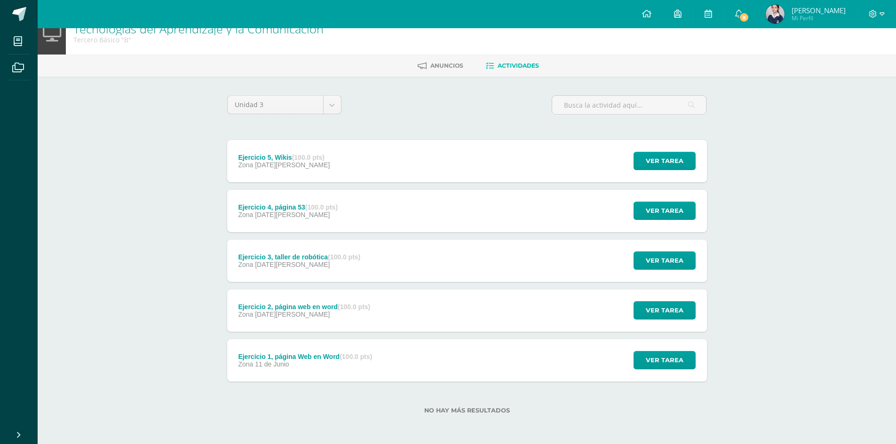
click at [370, 214] on div "Ejercicio 4, página 53 (100.0 pts) Zona [DATE][PERSON_NAME] Ver tarea Ejercicio…" at bounding box center [467, 211] width 480 height 42
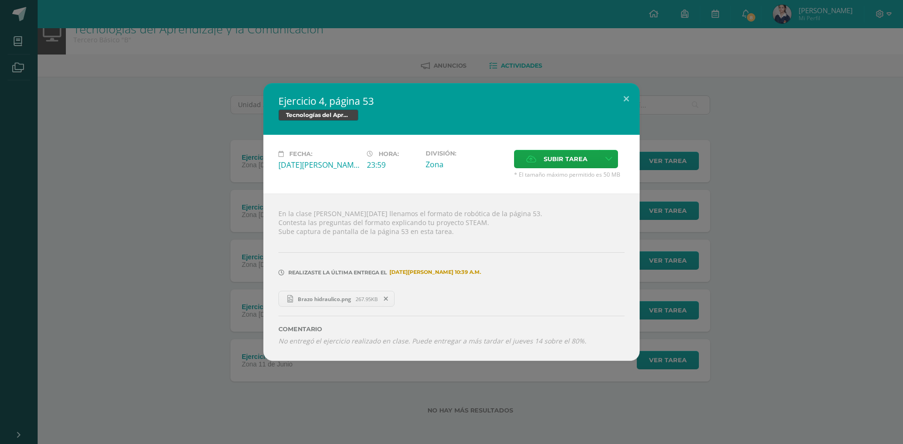
click at [326, 300] on span "Brazo hidraulico.png" at bounding box center [324, 299] width 63 height 7
click at [628, 96] on button at bounding box center [626, 99] width 27 height 32
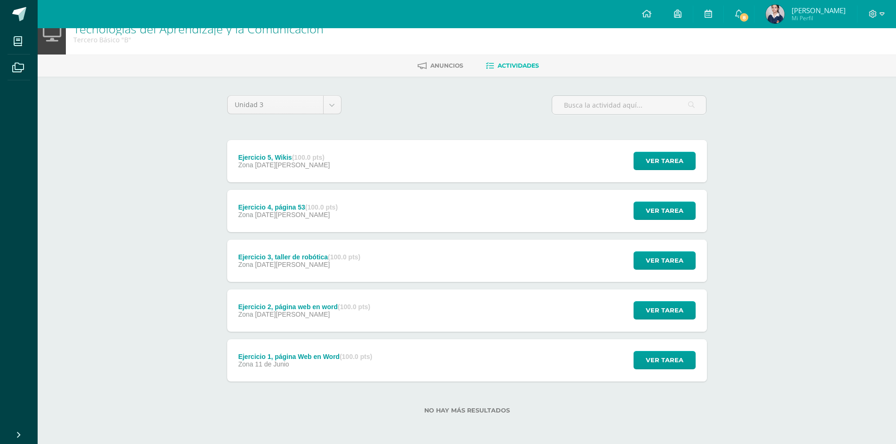
click at [337, 160] on div "Ejercicio 5, Wikis (100.0 pts) Zona [DATE][PERSON_NAME]" at bounding box center [284, 161] width 114 height 42
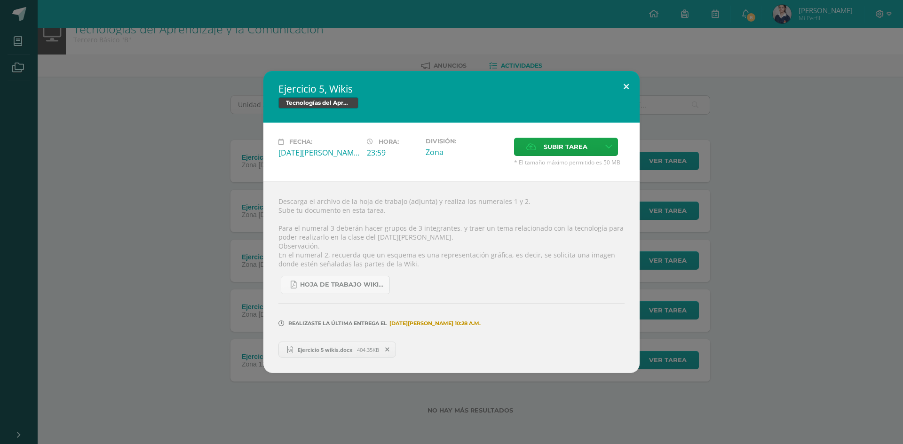
click at [626, 86] on button at bounding box center [626, 87] width 27 height 32
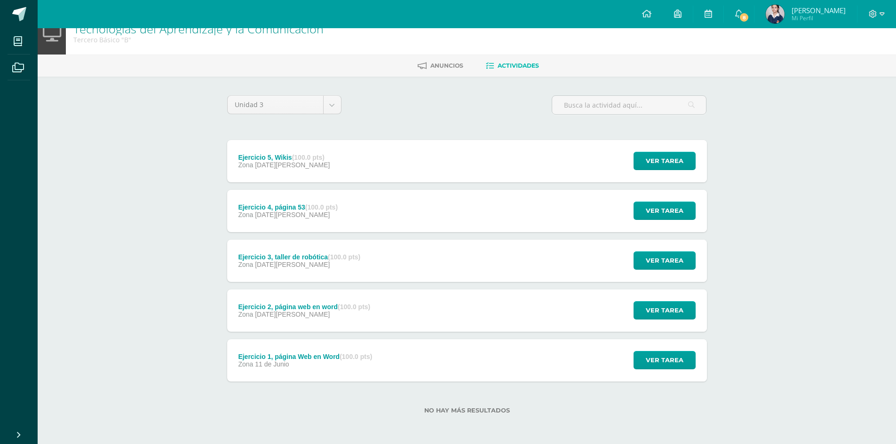
click at [405, 217] on div "Ejercicio 4, página 53 (100.0 pts) Zona [DATE][PERSON_NAME] Ver tarea Ejercicio…" at bounding box center [467, 211] width 480 height 42
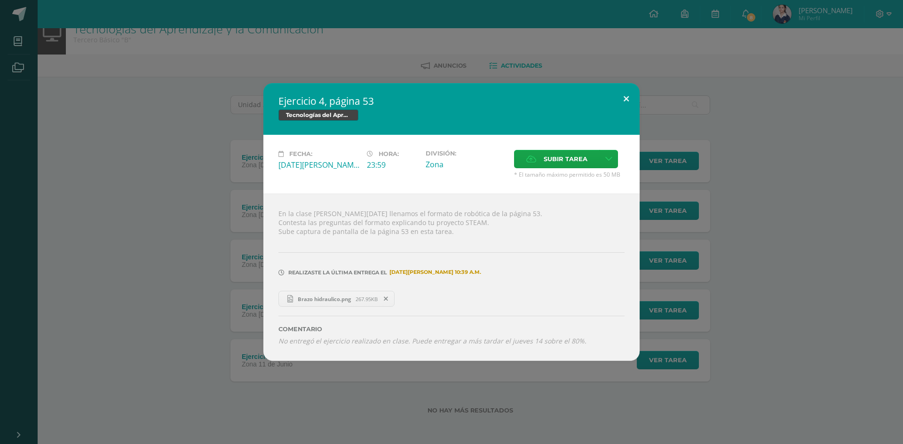
click at [631, 101] on button at bounding box center [626, 99] width 27 height 32
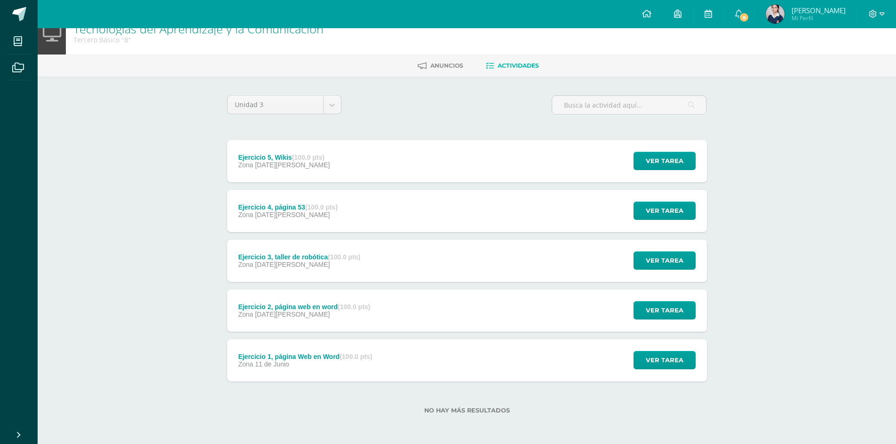
click at [444, 262] on div "Ejercicio 3, taller de robótica (100.0 pts) Zona [DATE][PERSON_NAME] Ver tarea …" at bounding box center [467, 261] width 480 height 42
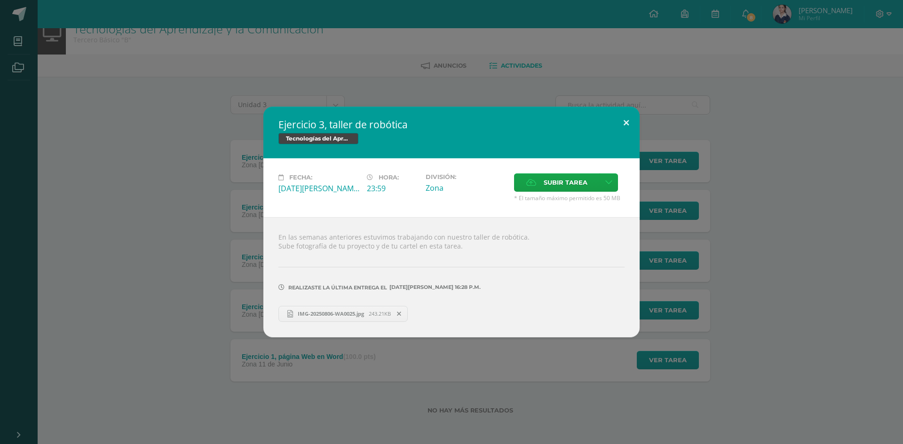
click at [630, 112] on button at bounding box center [626, 123] width 27 height 32
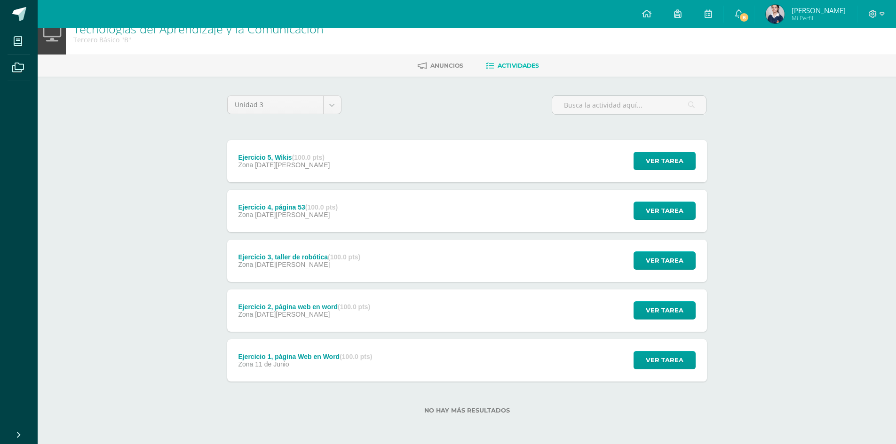
click at [337, 358] on div "Ejercicio 1, página Web en Word (100.0 pts)" at bounding box center [305, 357] width 134 height 8
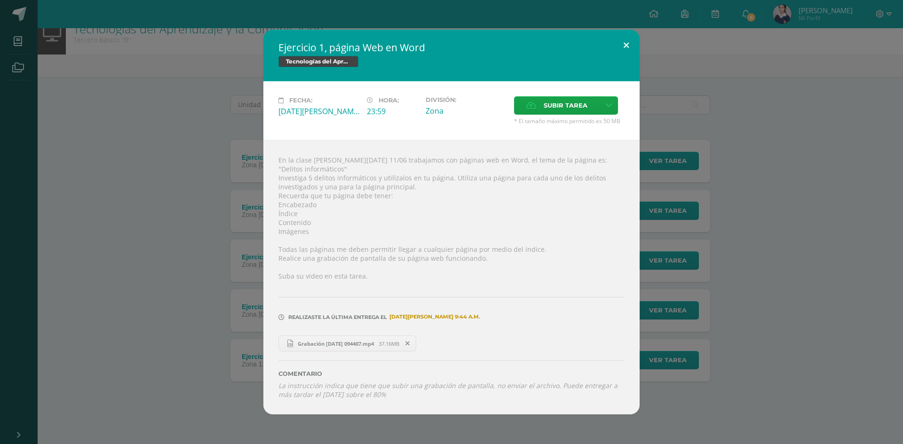
click at [624, 47] on button at bounding box center [626, 46] width 27 height 32
